Goal: Transaction & Acquisition: Book appointment/travel/reservation

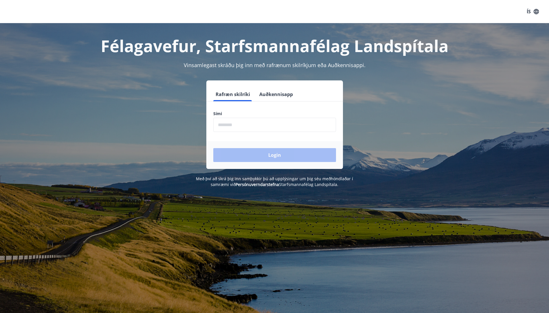
click at [246, 125] on input "phone" at bounding box center [274, 125] width 123 height 14
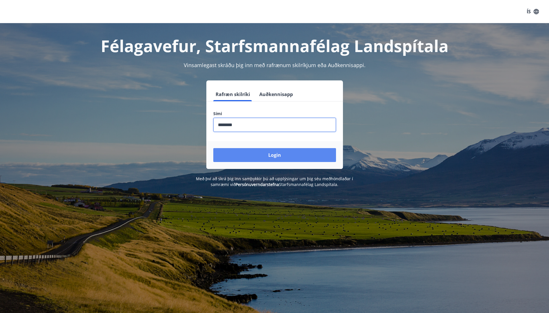
type input "********"
click at [262, 153] on button "Login" at bounding box center [274, 155] width 123 height 14
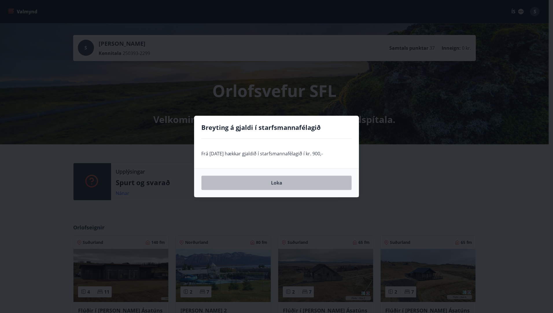
click at [285, 184] on button "Loka" at bounding box center [276, 183] width 150 height 14
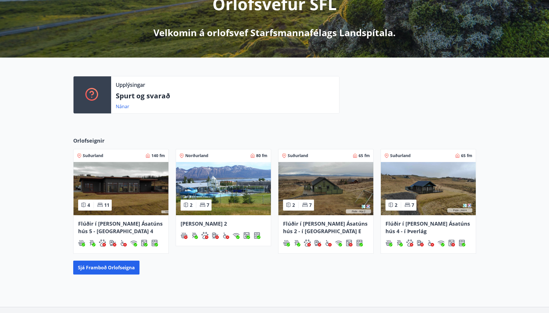
scroll to position [116, 0]
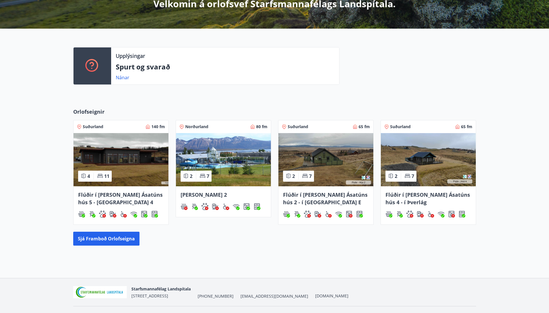
click at [101, 194] on span "Flúðir í landi Ásatúns hús 5 - Móadalur 4" at bounding box center [120, 198] width 84 height 14
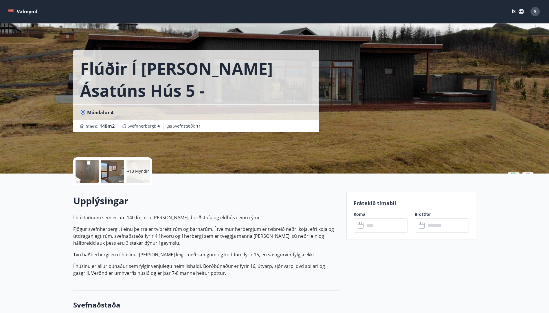
click at [92, 168] on div at bounding box center [86, 171] width 23 height 23
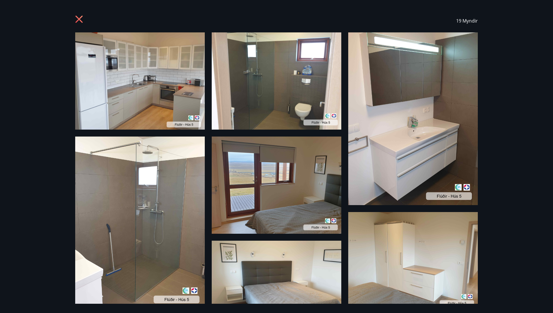
click at [80, 19] on icon at bounding box center [78, 19] width 7 height 7
